Goal: Information Seeking & Learning: Find specific fact

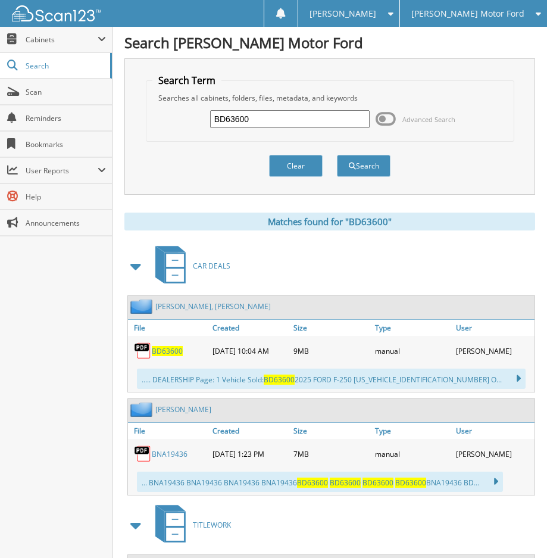
click at [240, 121] on input "BD63600" at bounding box center [290, 119] width 160 height 18
paste input "NA59225"
type input "BNA59225"
click at [367, 176] on button "Search" at bounding box center [364, 166] width 54 height 22
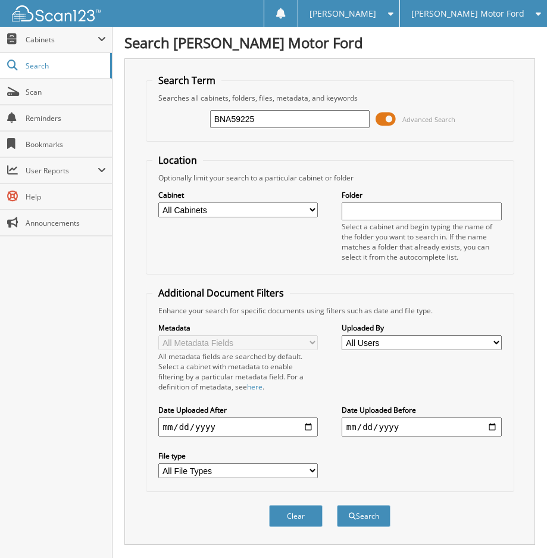
click at [384, 120] on span at bounding box center [385, 119] width 20 height 18
